Goal: Task Accomplishment & Management: Use online tool/utility

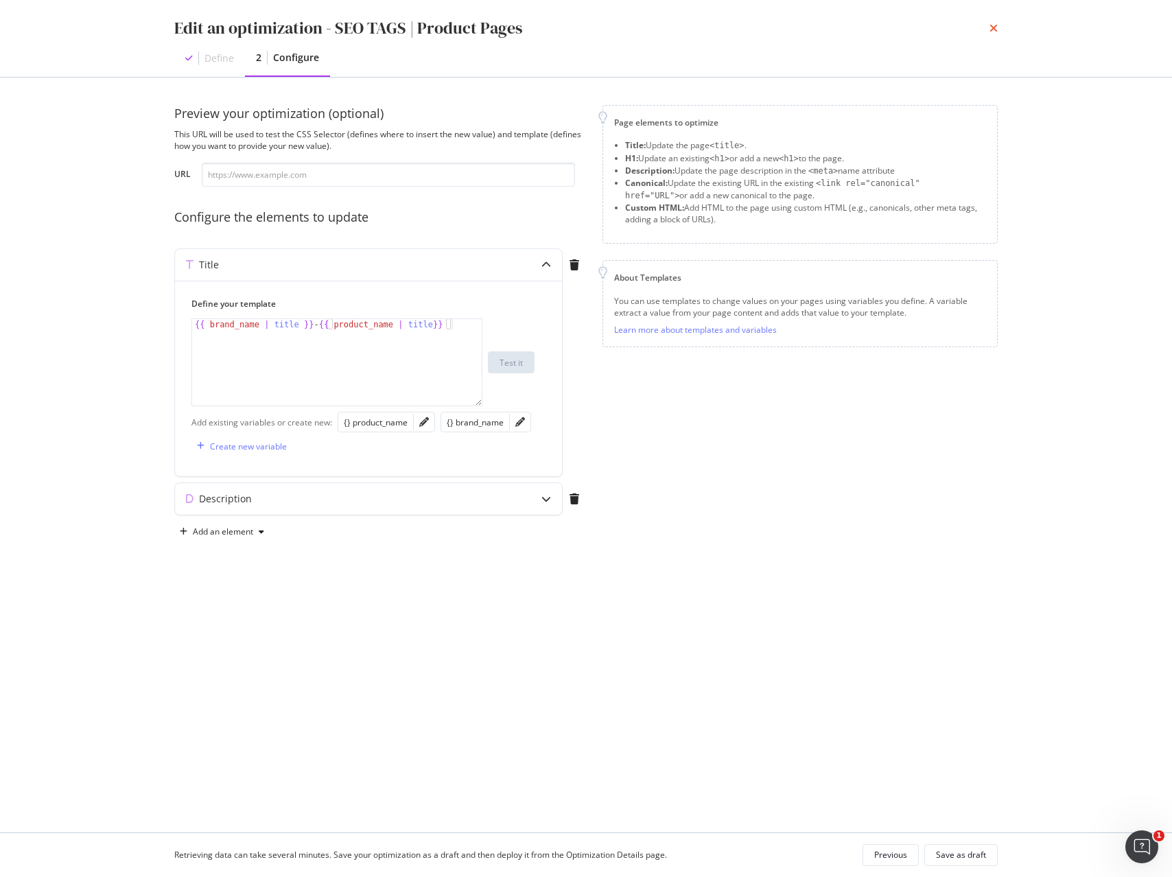
click at [995, 27] on icon "times" at bounding box center [994, 28] width 8 height 11
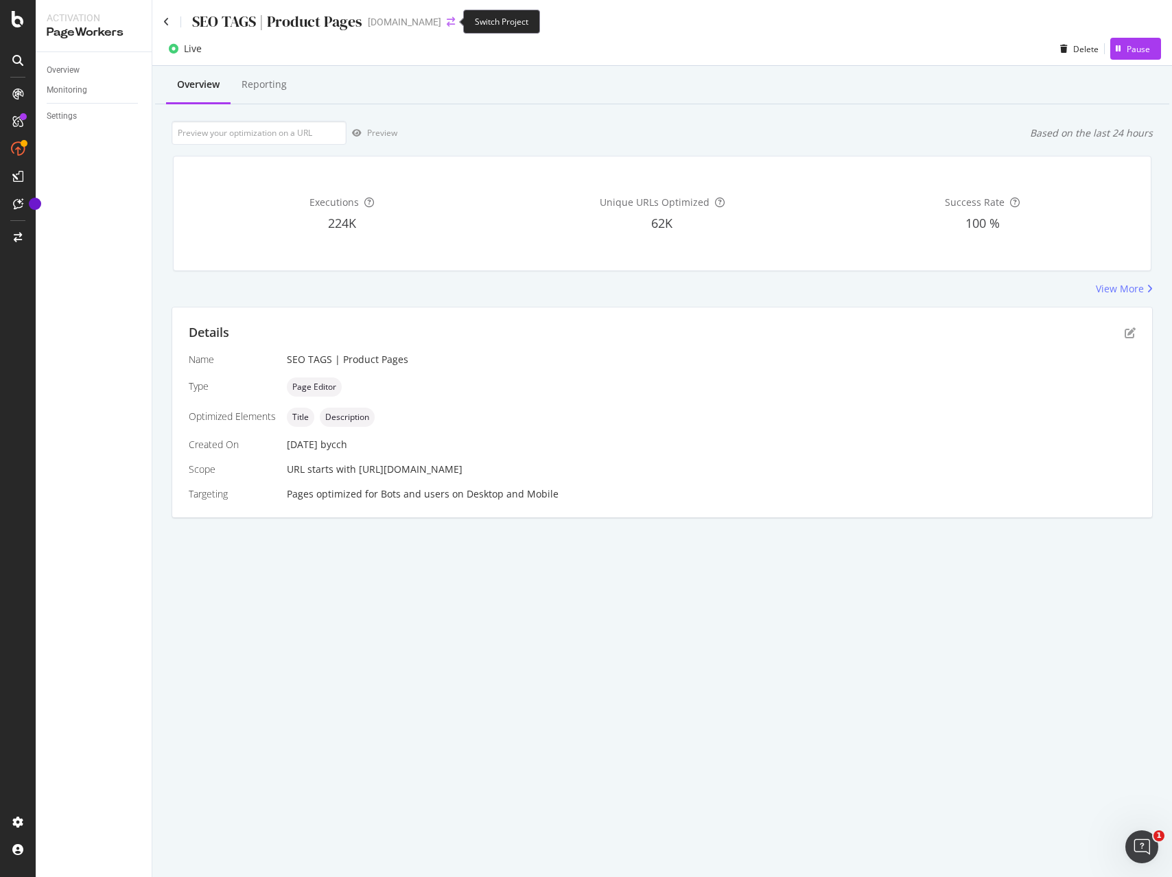
click at [450, 17] on icon "arrow-right-arrow-left" at bounding box center [451, 22] width 8 height 10
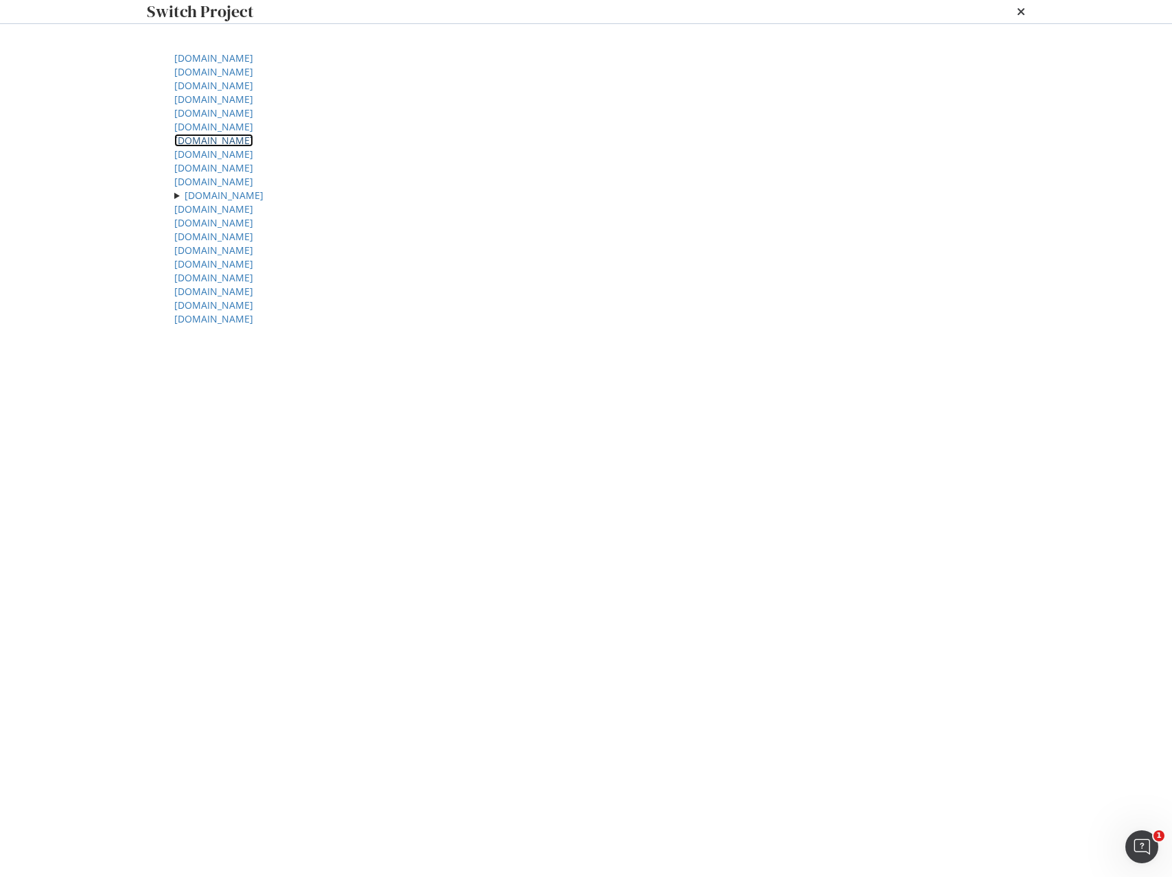
click at [243, 147] on link "[DOMAIN_NAME]" at bounding box center [213, 140] width 79 height 13
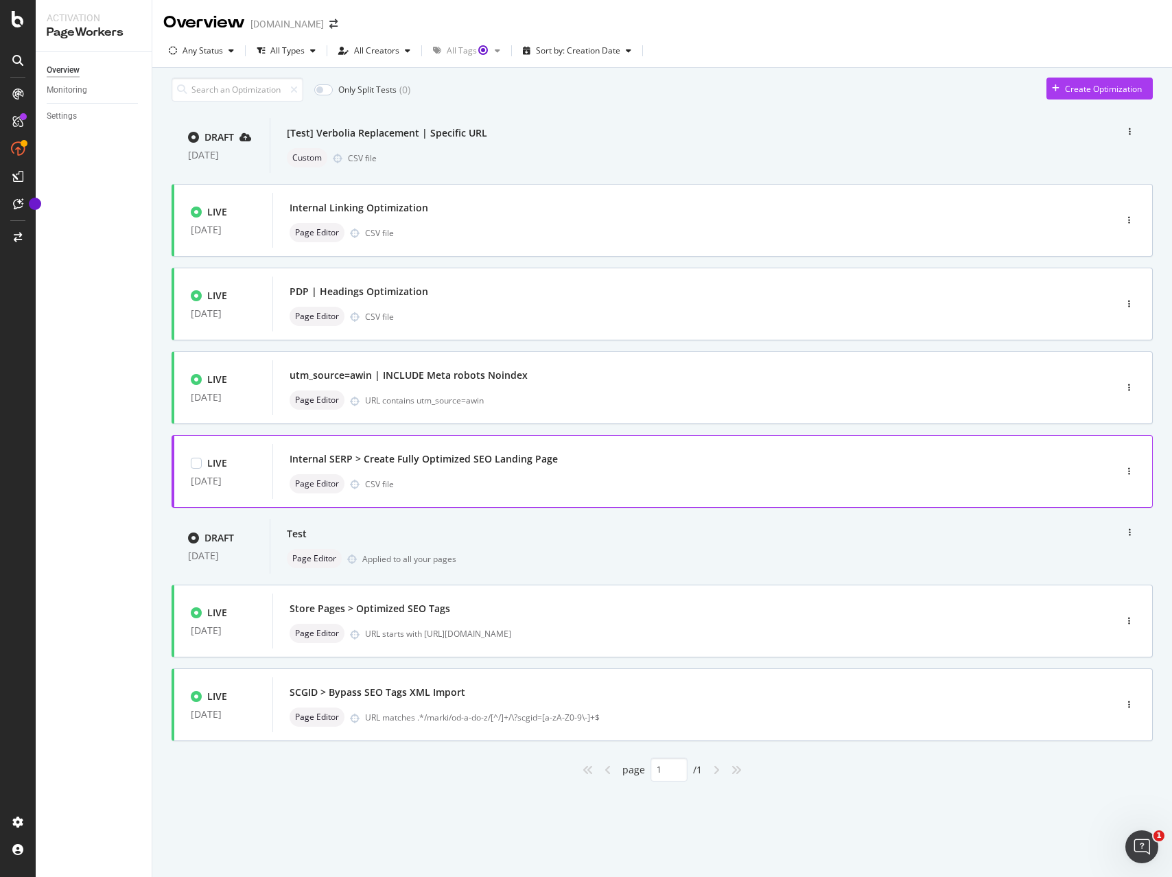
click at [638, 469] on div "Internal SERP > Create Fully Optimized SEO Landing Page" at bounding box center [673, 459] width 767 height 19
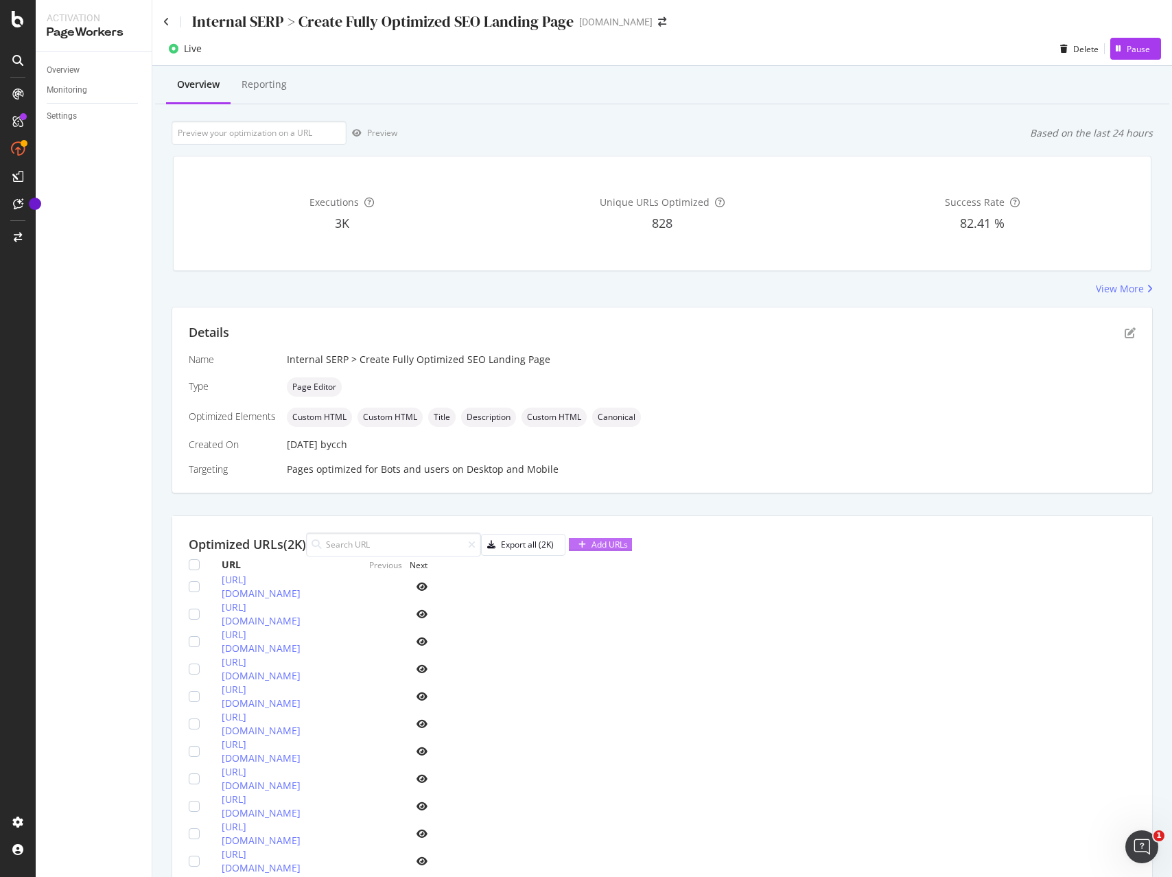
click at [628, 546] on div "Add URLs" at bounding box center [610, 545] width 36 height 12
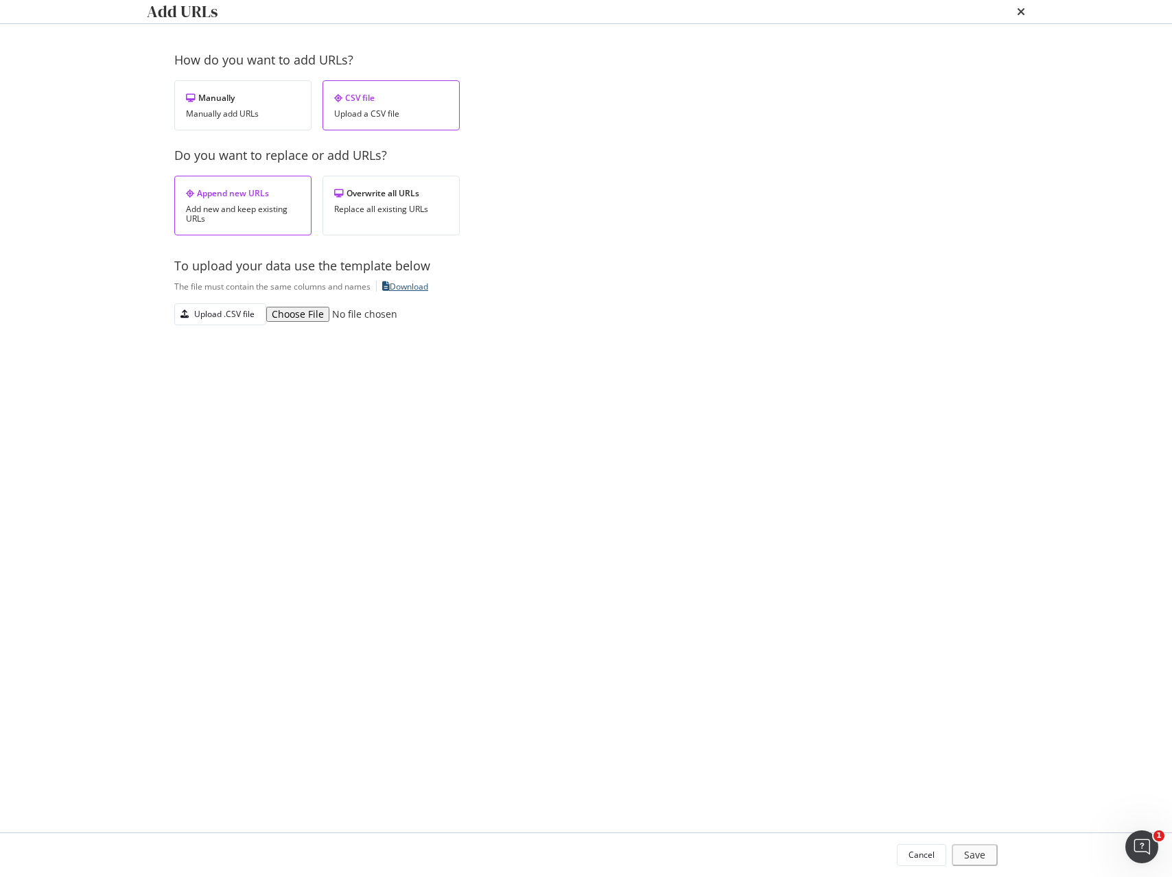
click at [422, 292] on div "Download" at bounding box center [409, 287] width 38 height 12
click at [218, 324] on div "Upload .CSV file" at bounding box center [215, 314] width 80 height 19
click at [980, 855] on div "Save" at bounding box center [977, 855] width 19 height 12
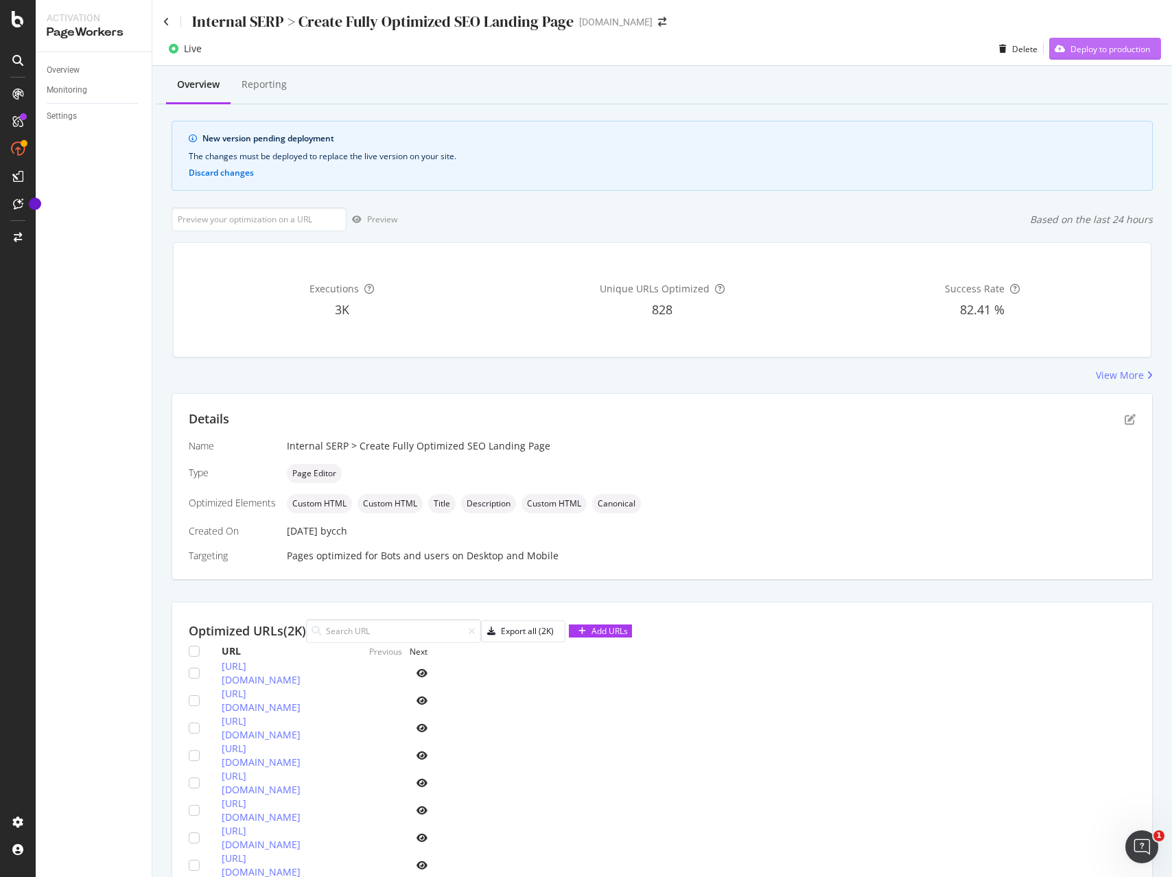
click at [1106, 45] on div "Deploy to production" at bounding box center [1111, 49] width 80 height 12
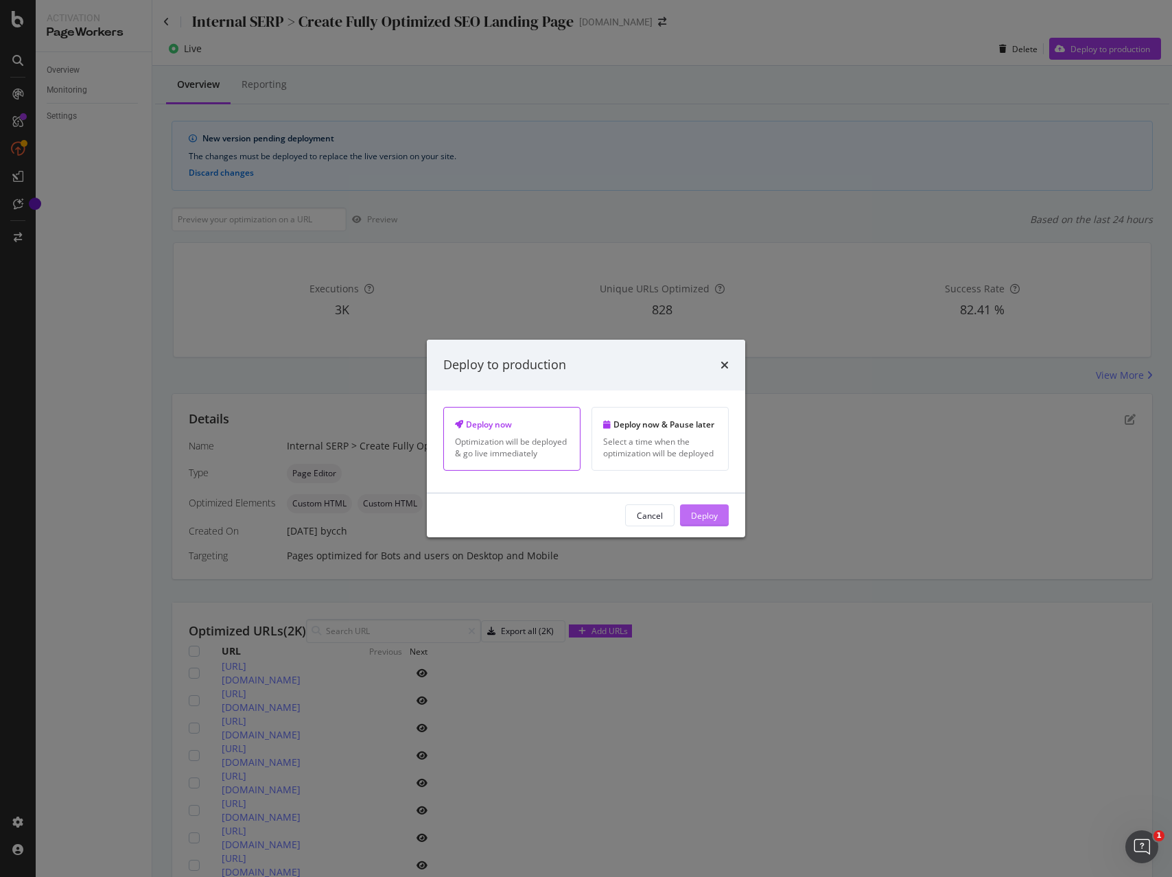
click at [721, 518] on button "Deploy" at bounding box center [704, 515] width 49 height 22
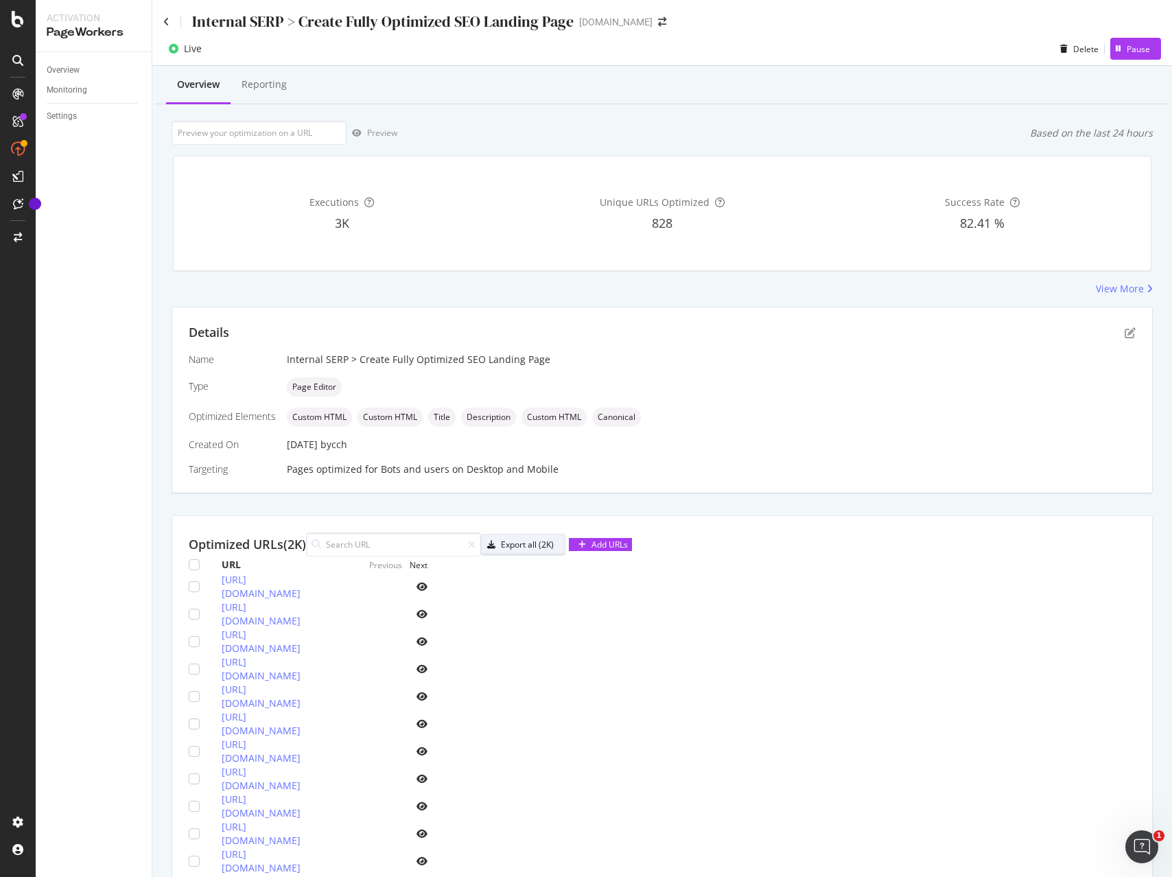
click at [554, 546] on div "Export all (2K)" at bounding box center [527, 545] width 53 height 12
click at [80, 210] on div "SpeedWorkers" at bounding box center [81, 209] width 61 height 14
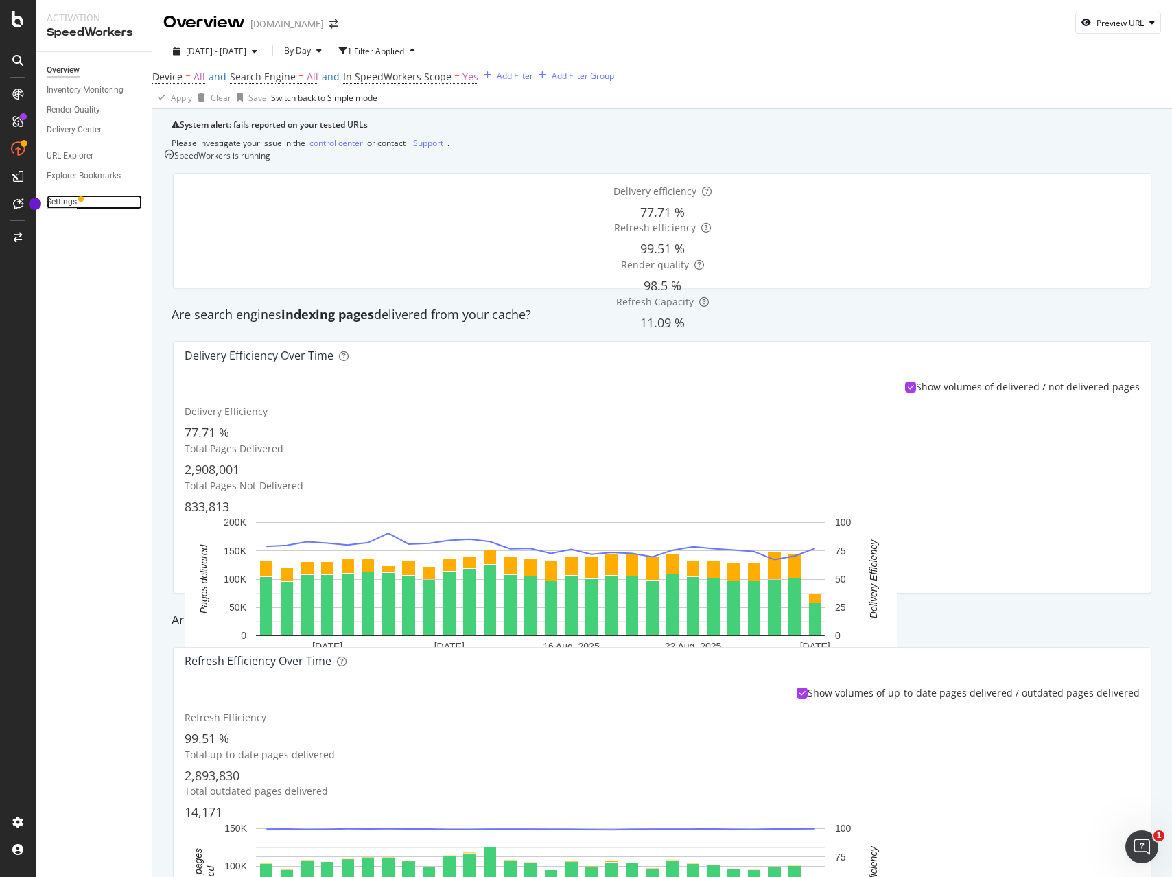
click at [54, 203] on div "Settings" at bounding box center [62, 202] width 30 height 14
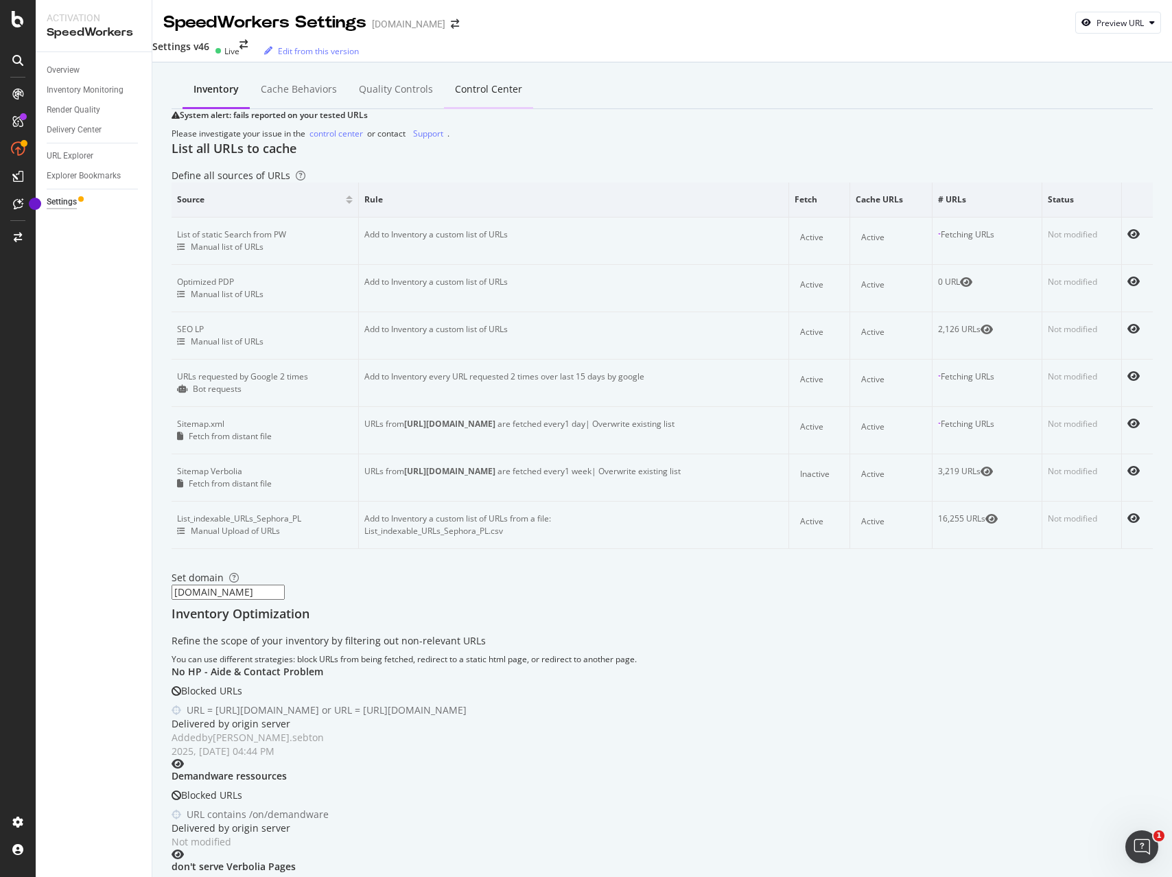
click at [469, 86] on div "Control Center" at bounding box center [488, 89] width 67 height 14
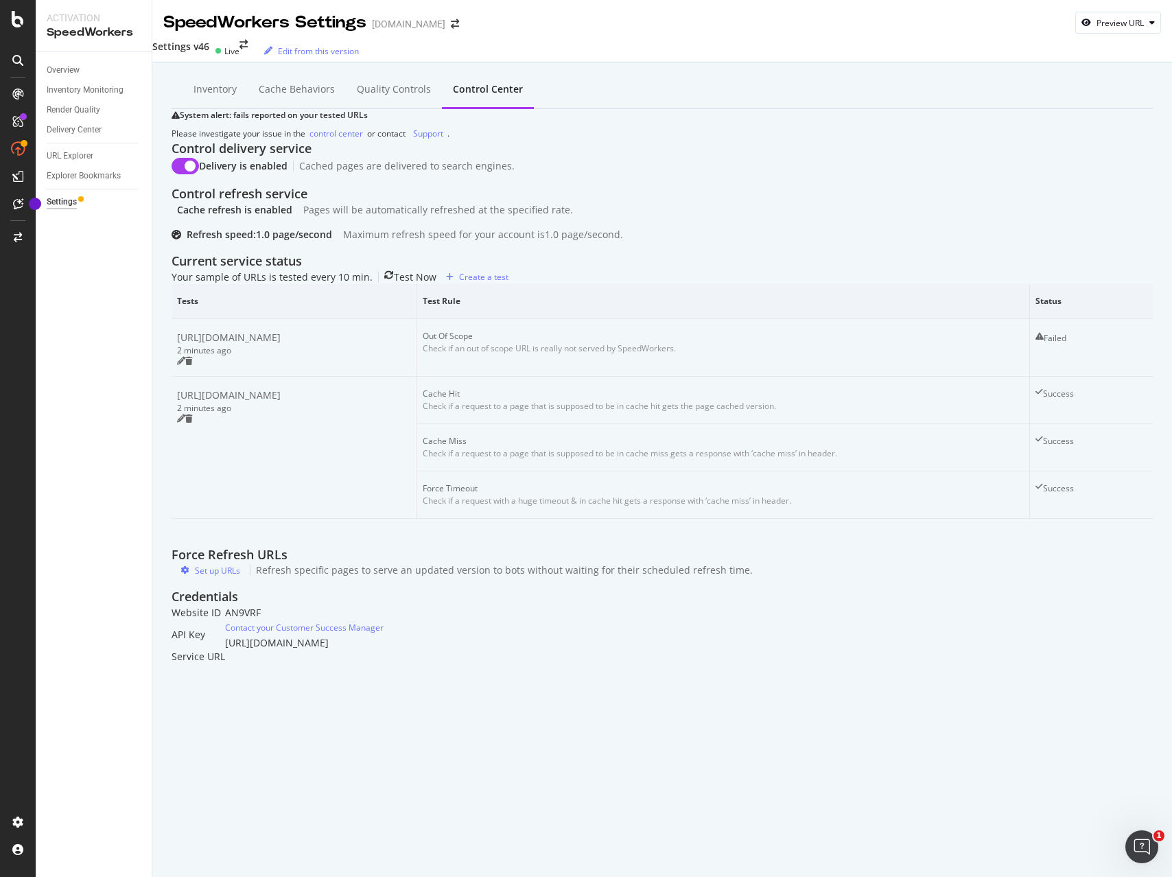
scroll to position [167, 0]
click at [231, 577] on div "Set up URLs" at bounding box center [217, 571] width 45 height 12
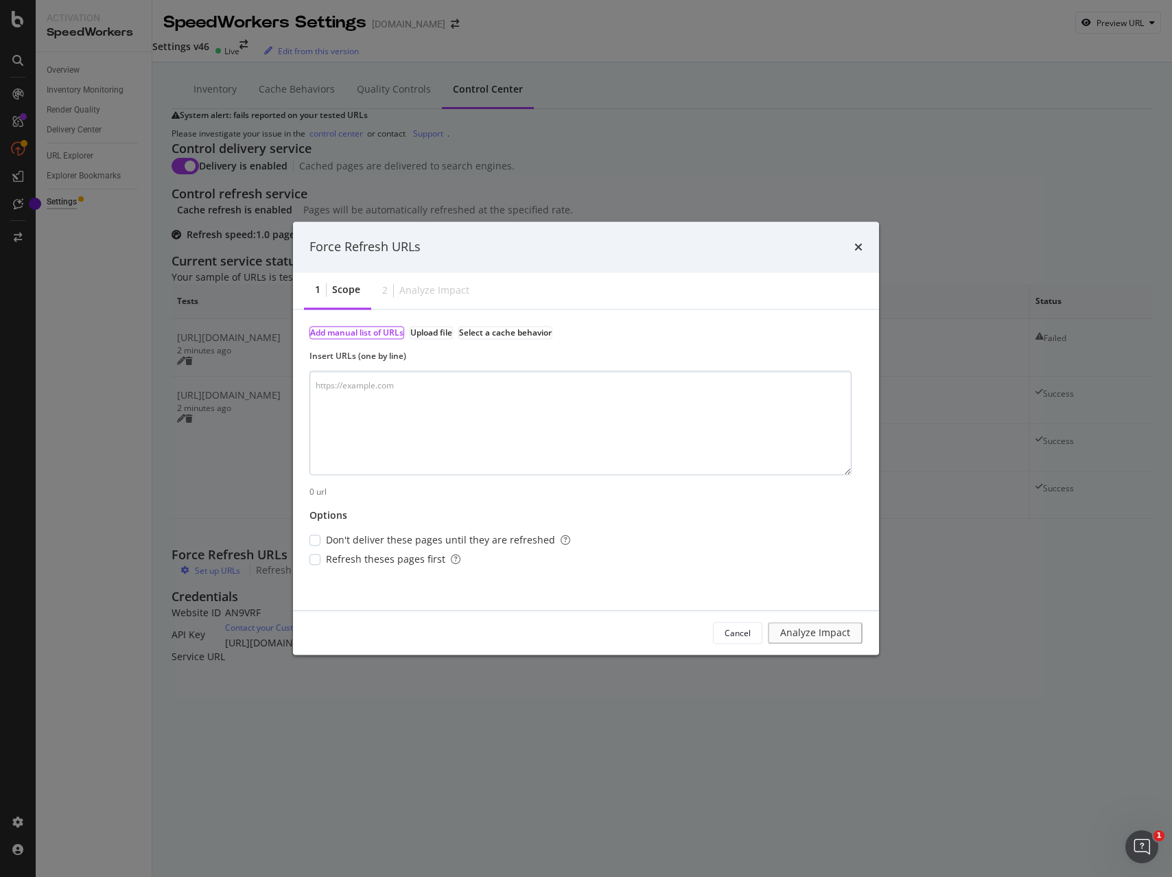
click at [466, 452] on textarea "modal" at bounding box center [581, 423] width 542 height 104
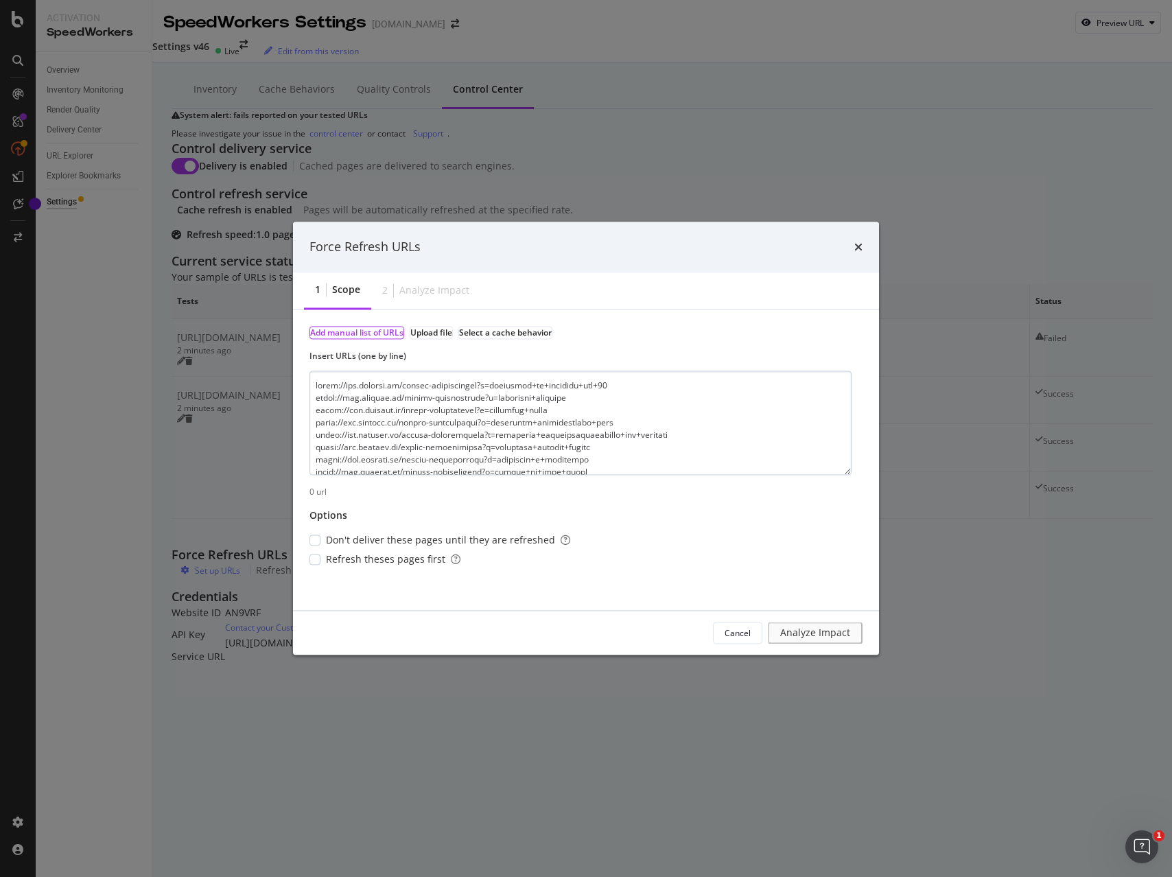
scroll to position [26183, 0]
type textarea "[URL][DOMAIN_NAME] [URL][DOMAIN_NAME] [URL][DOMAIN_NAME] [URL][DOMAIN_NAME] [UR…"
click at [348, 565] on span "Refresh theses pages first" at bounding box center [393, 560] width 135 height 14
click at [795, 632] on div "Analyze Impact" at bounding box center [822, 633] width 58 height 12
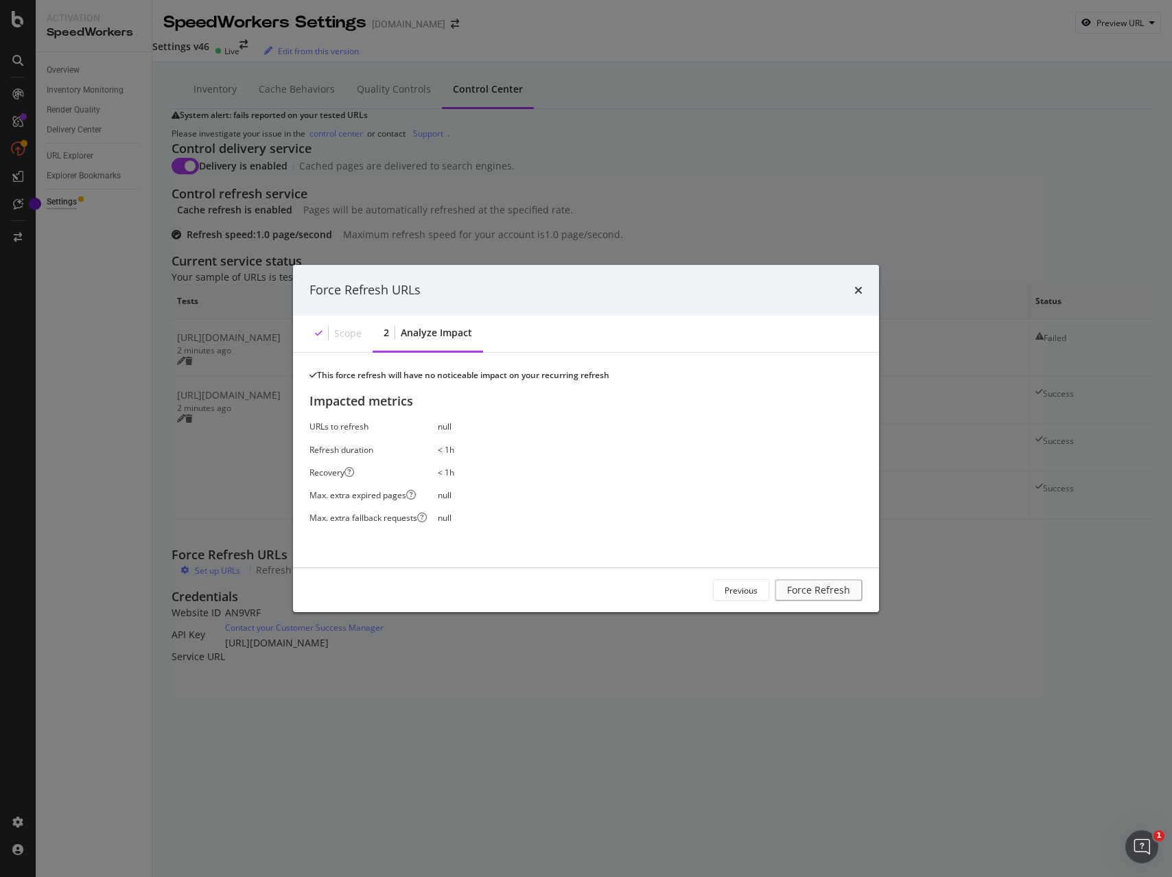
click at [671, 592] on div "Previous Force Refresh" at bounding box center [586, 590] width 553 height 22
click at [756, 599] on button "Previous" at bounding box center [741, 590] width 56 height 22
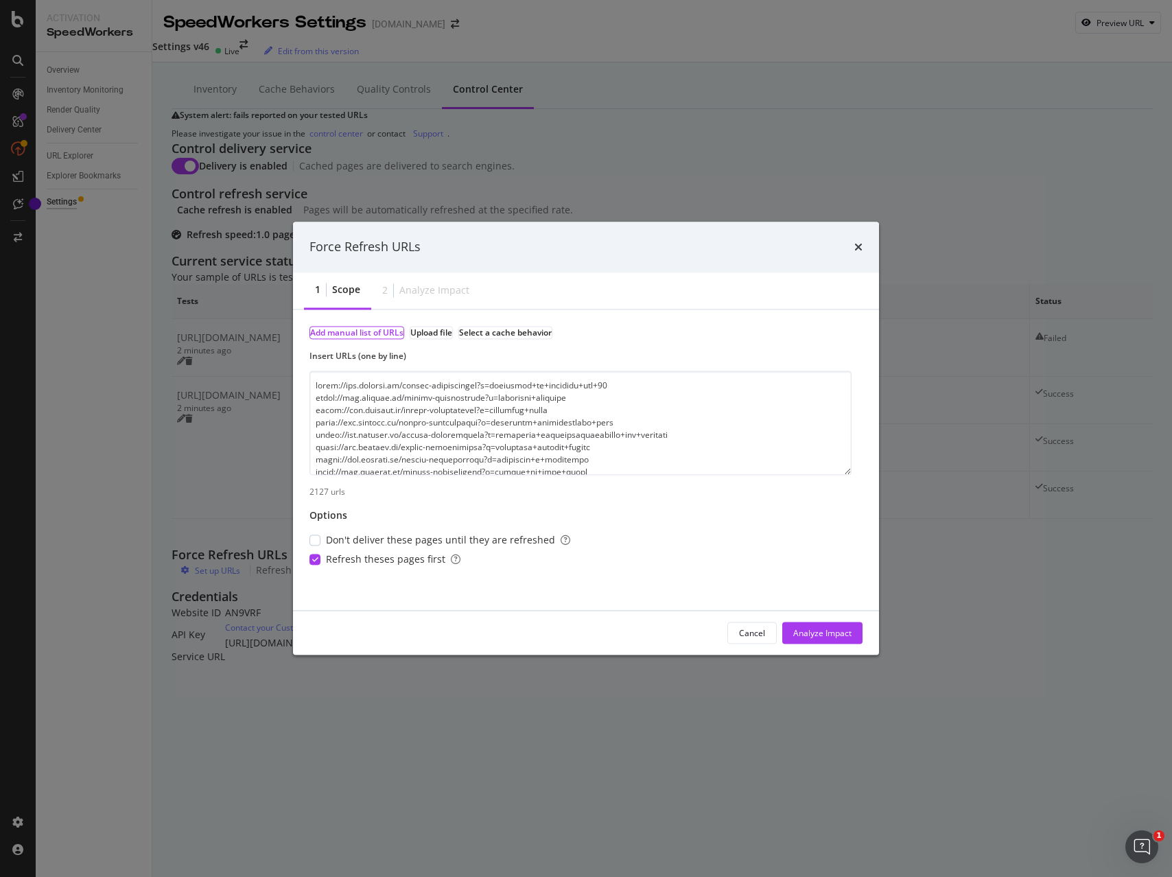
click at [318, 564] on icon "modal" at bounding box center [315, 560] width 6 height 7
click at [796, 638] on div "Analyze Impact" at bounding box center [822, 633] width 58 height 12
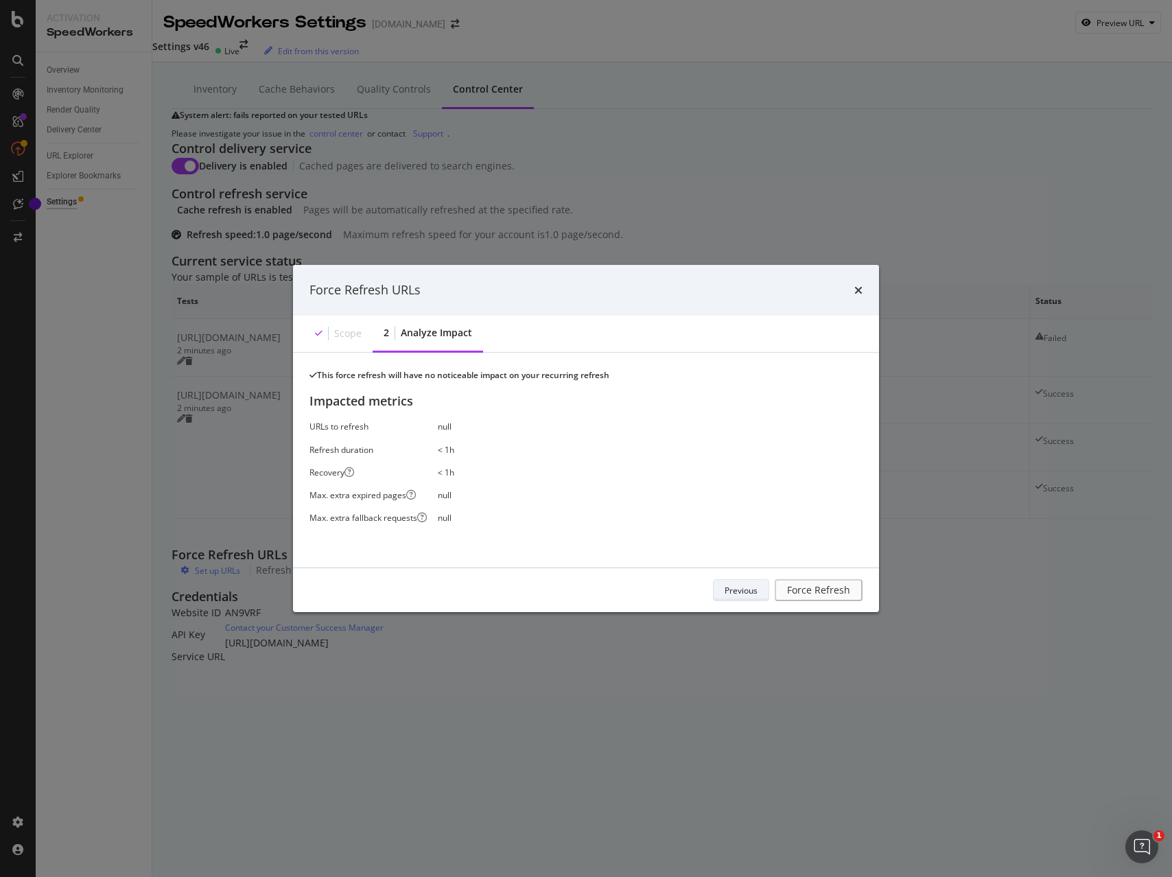
click at [739, 596] on div "Previous" at bounding box center [741, 590] width 33 height 12
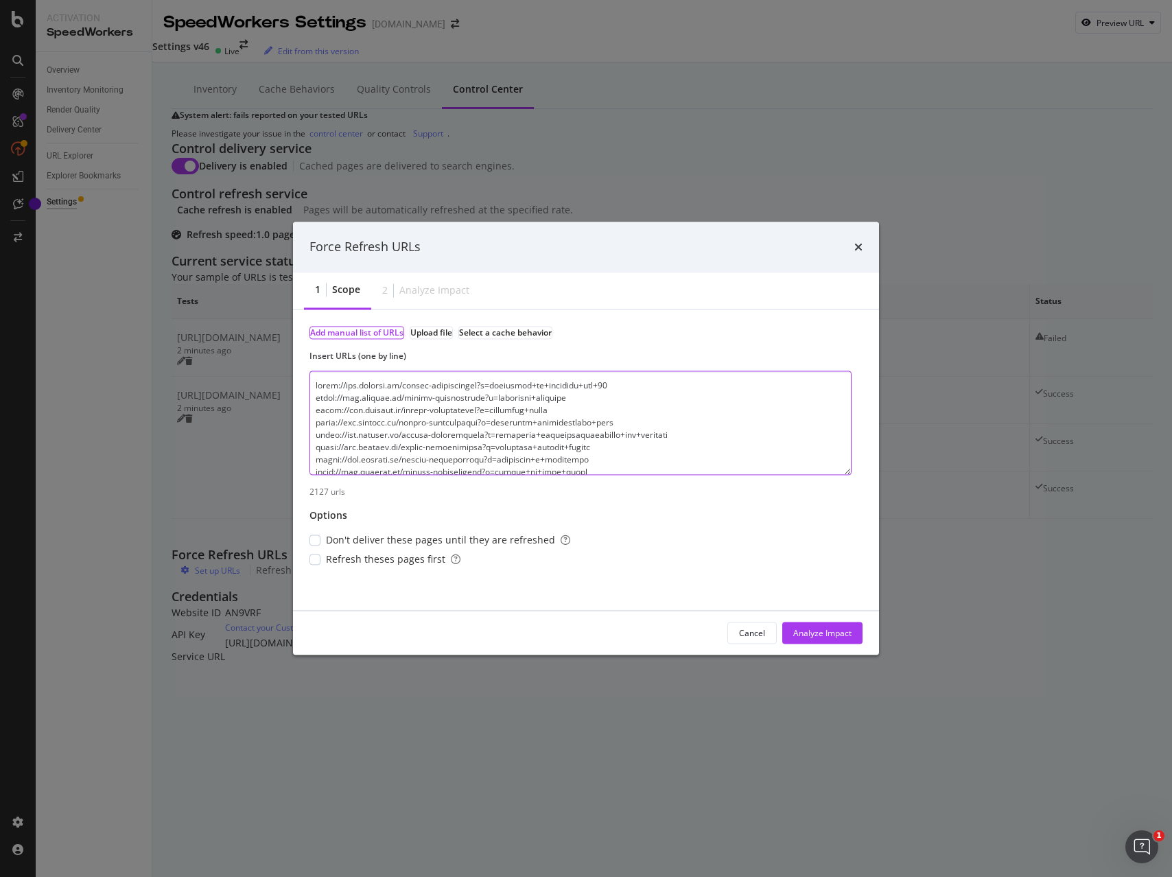
click at [376, 441] on textarea "modal" at bounding box center [581, 423] width 542 height 104
paste textarea "spray+utrwalajacy+makijaz [URL][DOMAIN_NAME] [URL][DOMAIN_NAME] [URL][DOMAIN_NA…"
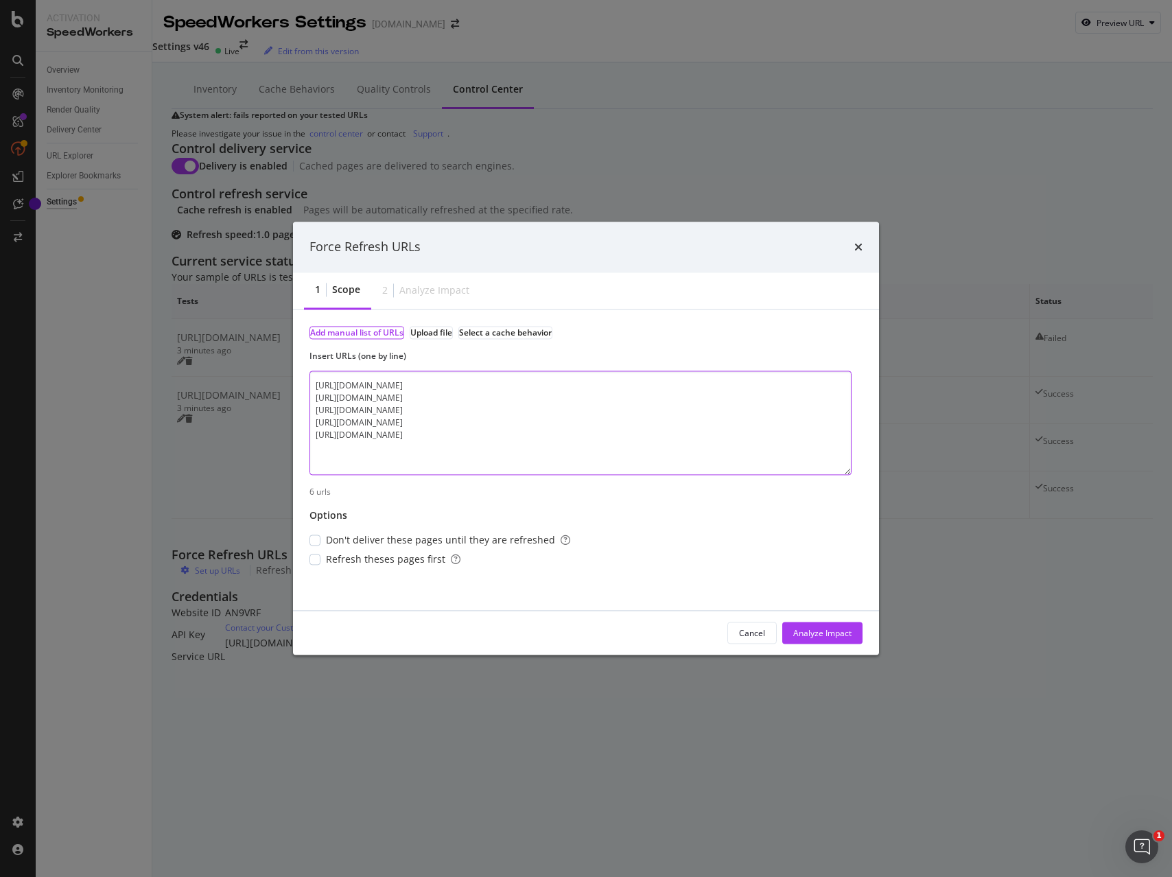
paste textarea "[URL][DOMAIN_NAME] [URL][DOMAIN_NAME] [URL][DOMAIN_NAME] [URL][DOMAIN_NAME] [UR…"
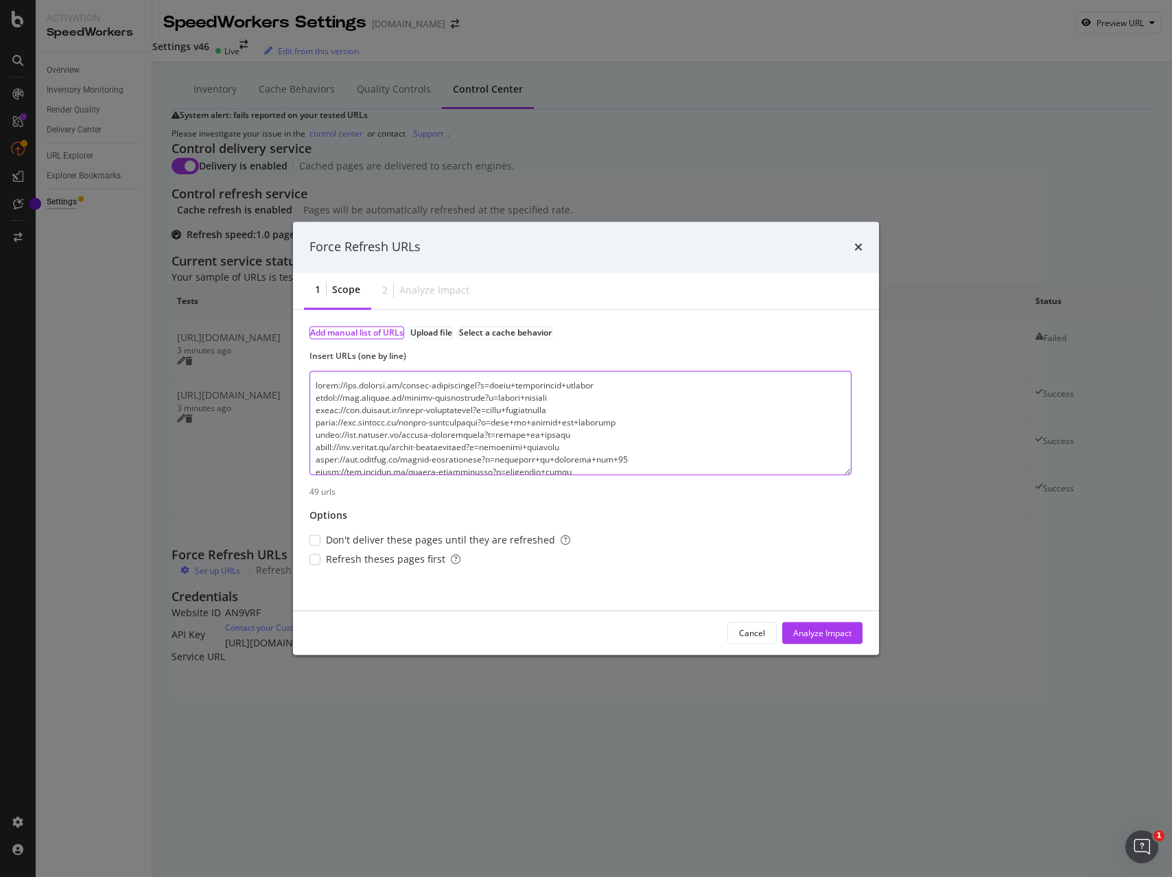
scroll to position [511, 0]
type textarea "[URL][DOMAIN_NAME] [URL][DOMAIN_NAME] [URL][DOMAIN_NAME] [URL][DOMAIN_NAME] [UR…"
drag, startPoint x: 413, startPoint y: 564, endPoint x: 422, endPoint y: 566, distance: 9.7
click at [413, 564] on span "Refresh theses pages first" at bounding box center [393, 560] width 135 height 14
click at [806, 639] on div "Analyze Impact" at bounding box center [822, 633] width 58 height 12
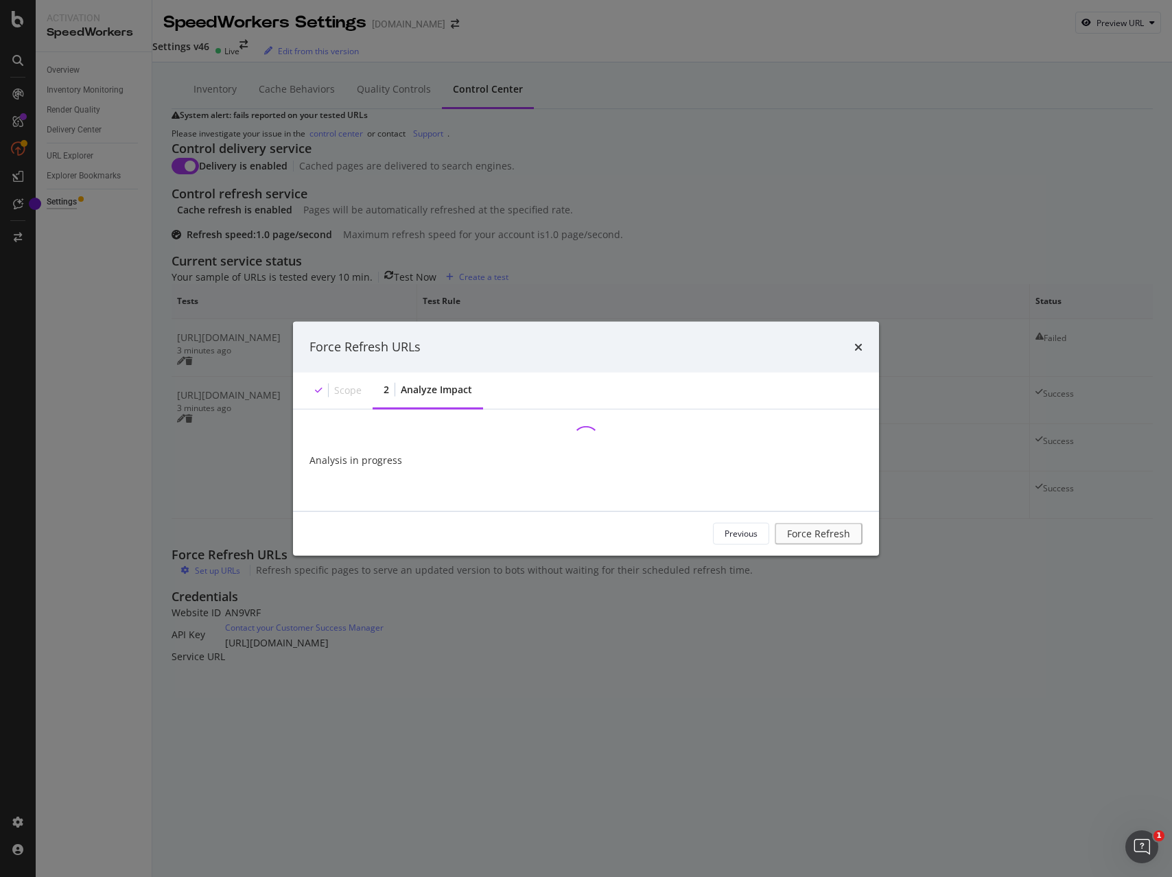
click at [893, 540] on div "Force Refresh URLs Scope 2 Analyze Impact Analysis in progress Previous Force R…" at bounding box center [586, 438] width 1172 height 877
click at [893, 507] on div "Check if a request with a huge timeout & in cache hit gets a response with ‘cac…" at bounding box center [724, 501] width 602 height 12
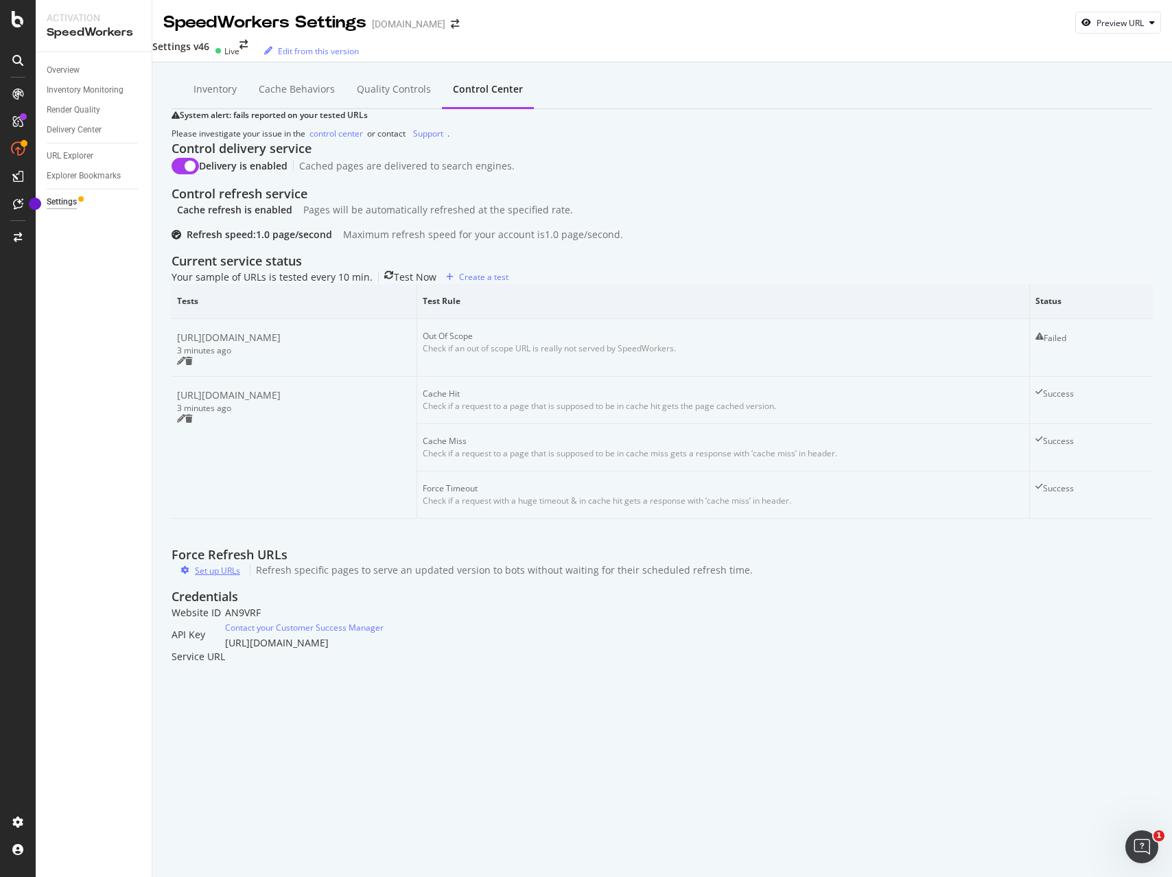
click at [233, 577] on div "Set up URLs" at bounding box center [217, 571] width 45 height 12
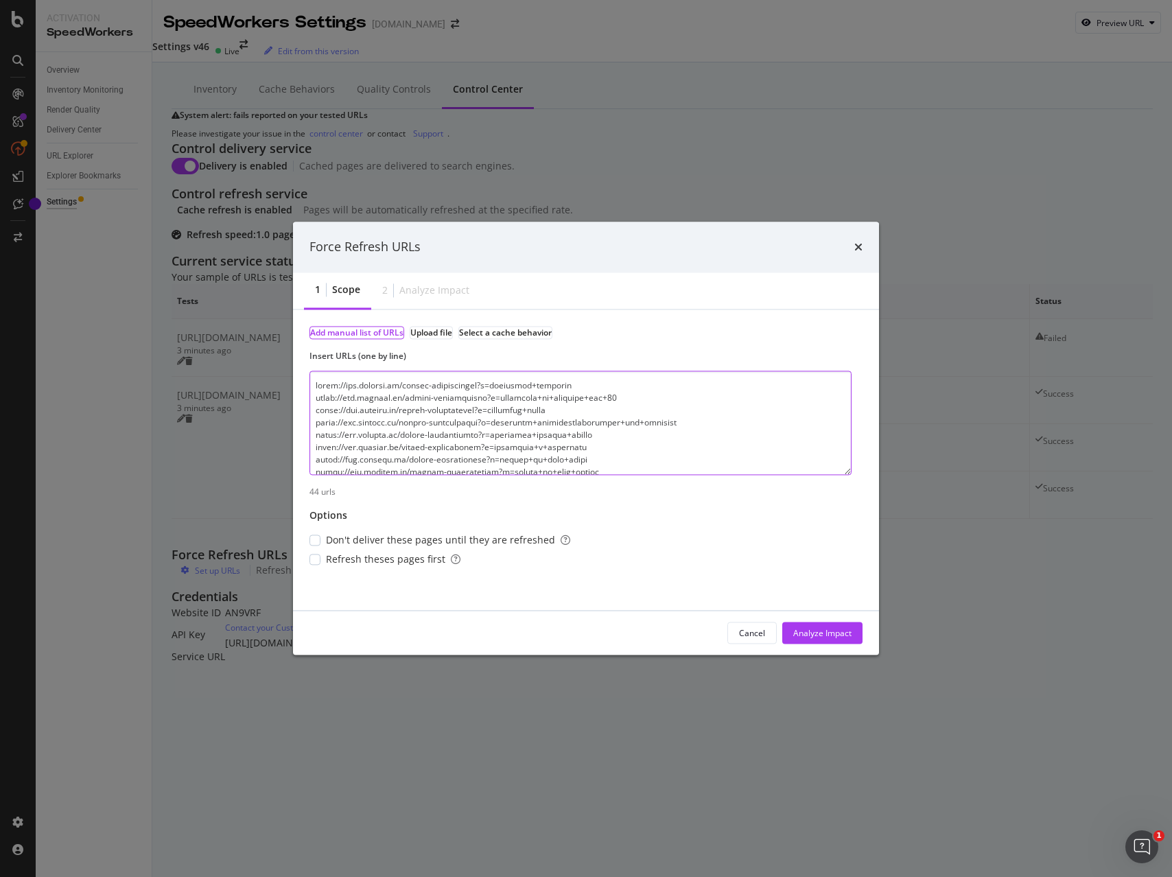
scroll to position [457, 0]
paste textarea "[URL][DOMAIN_NAME] [URL][DOMAIN_NAME] [URL][DOMAIN_NAME] [URL][DOMAIN_NAME] [UR…"
type textarea "[URL][DOMAIN_NAME] [URL][DOMAIN_NAME] [URL][DOMAIN_NAME] [URL][DOMAIN_NAME] [UR…"
drag, startPoint x: 375, startPoint y: 565, endPoint x: 458, endPoint y: 592, distance: 87.5
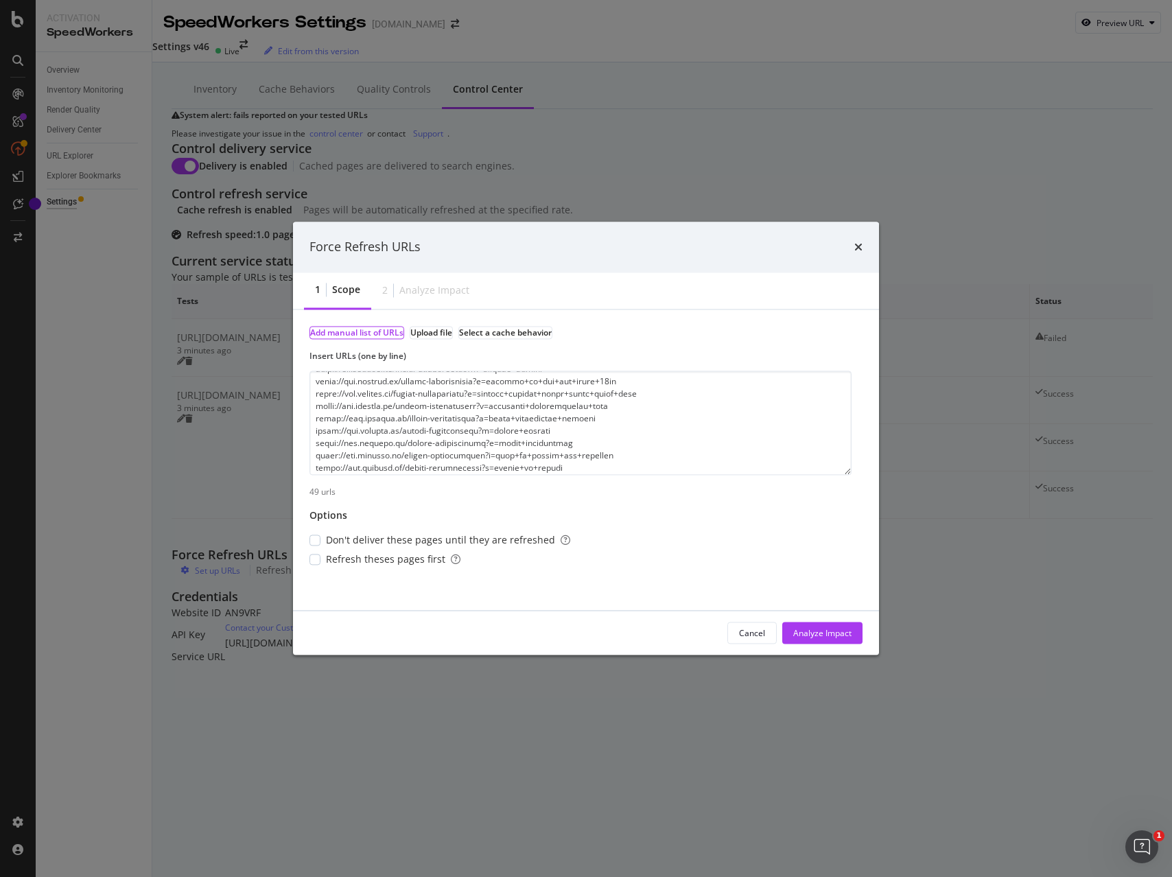
click at [375, 565] on span "Refresh theses pages first" at bounding box center [393, 560] width 135 height 14
click at [831, 639] on div "Analyze Impact" at bounding box center [822, 633] width 58 height 12
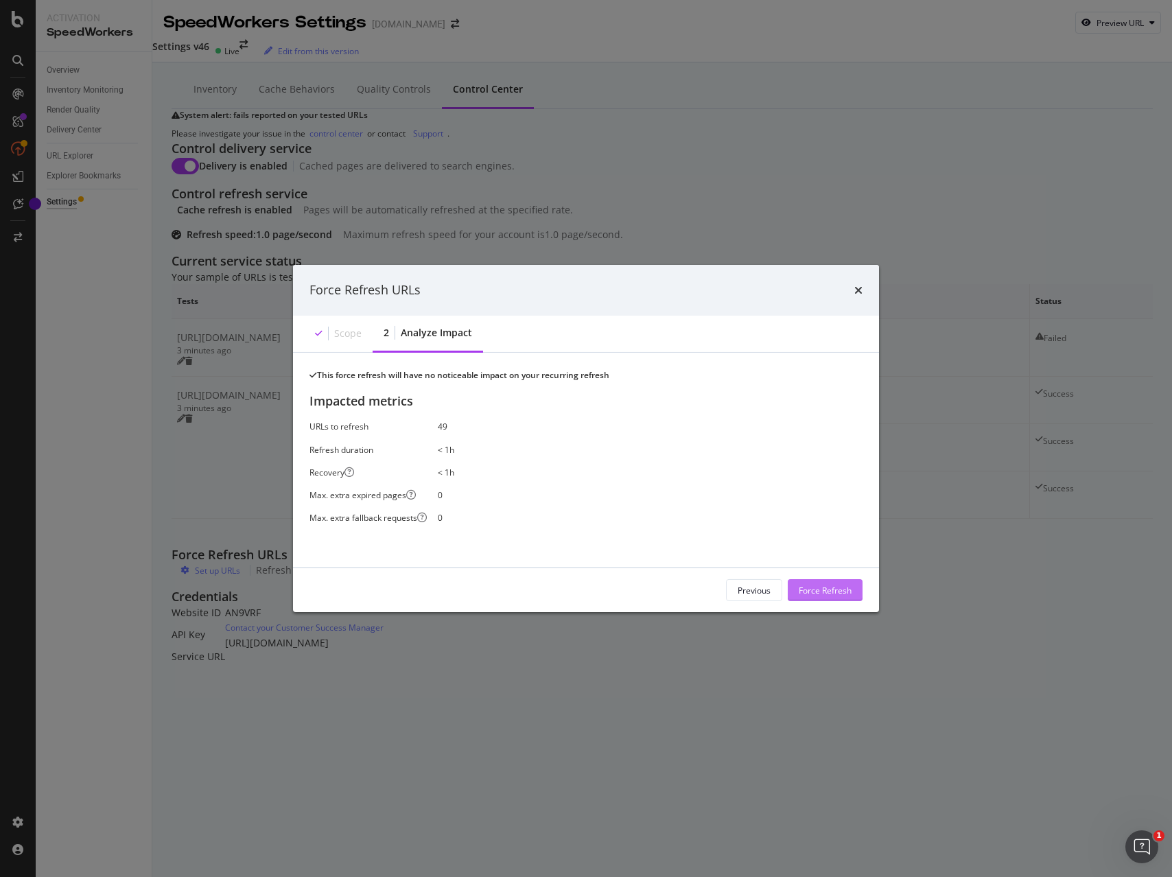
click at [825, 596] on div "Force Refresh" at bounding box center [825, 590] width 53 height 12
